Goal: Transaction & Acquisition: Purchase product/service

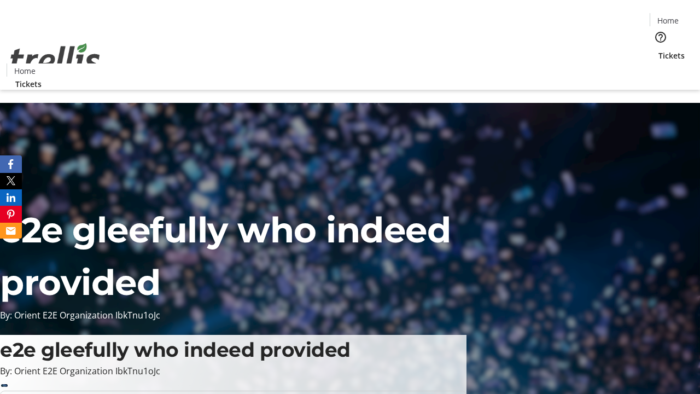
click at [658, 50] on span "Tickets" at bounding box center [671, 55] width 26 height 11
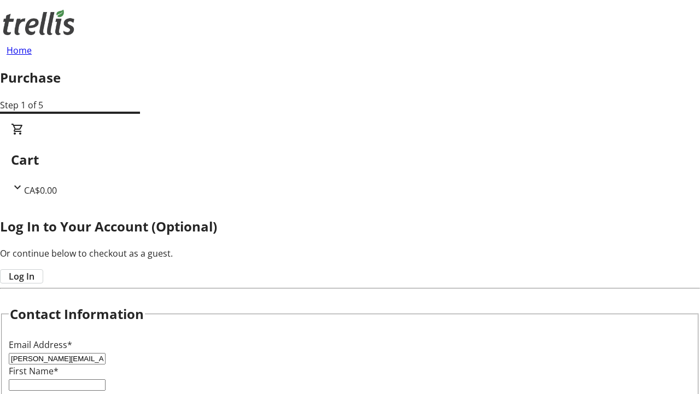
type input "[PERSON_NAME][EMAIL_ADDRESS][PERSON_NAME][DOMAIN_NAME]"
type input "[PERSON_NAME]"
